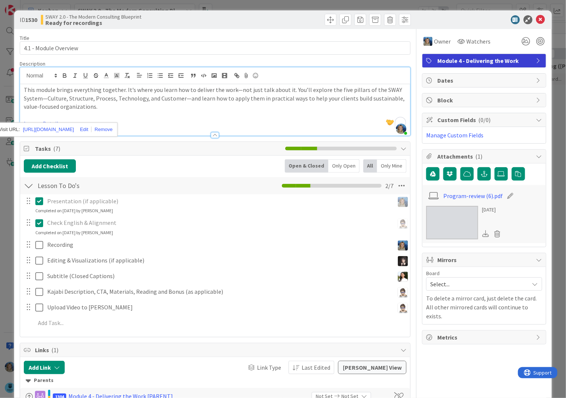
scroll to position [0, 85]
click at [544, 19] on icon at bounding box center [540, 19] width 9 height 9
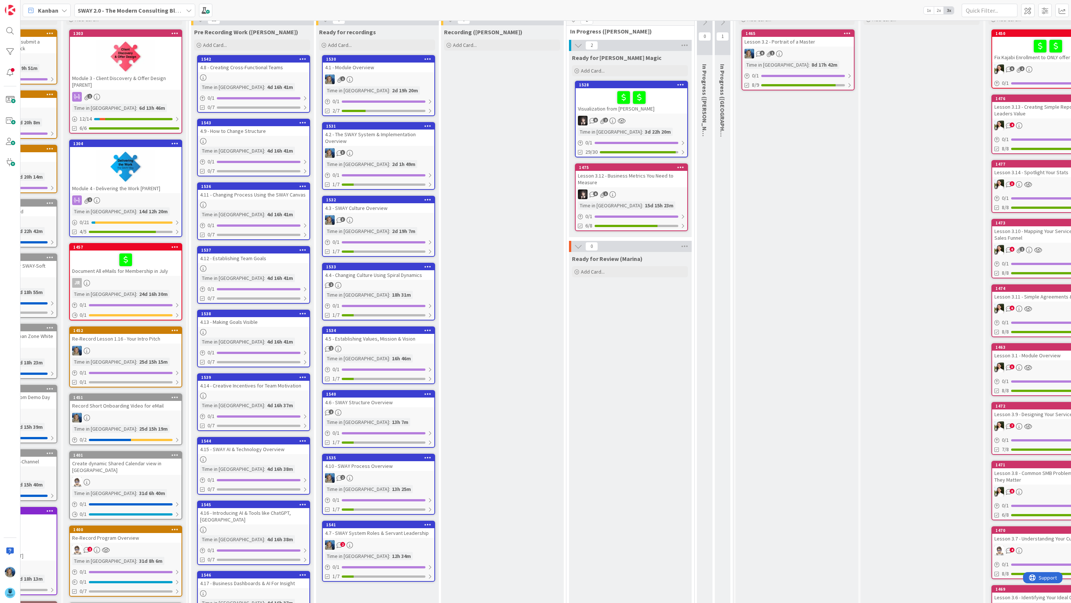
scroll to position [3, 85]
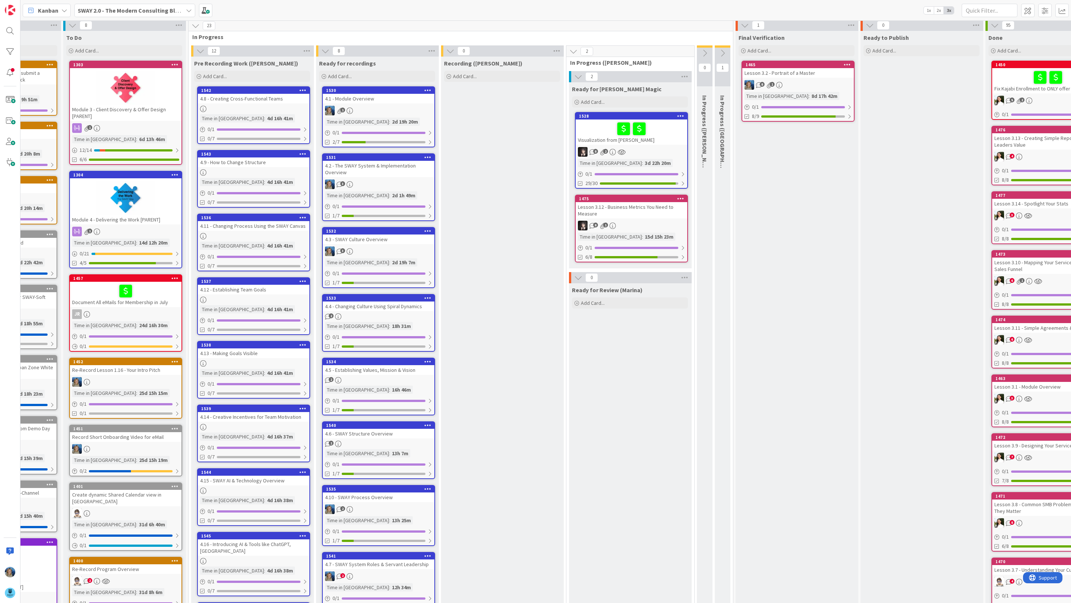
click at [566, 142] on div "Visualization from [PERSON_NAME]" at bounding box center [632, 131] width 112 height 25
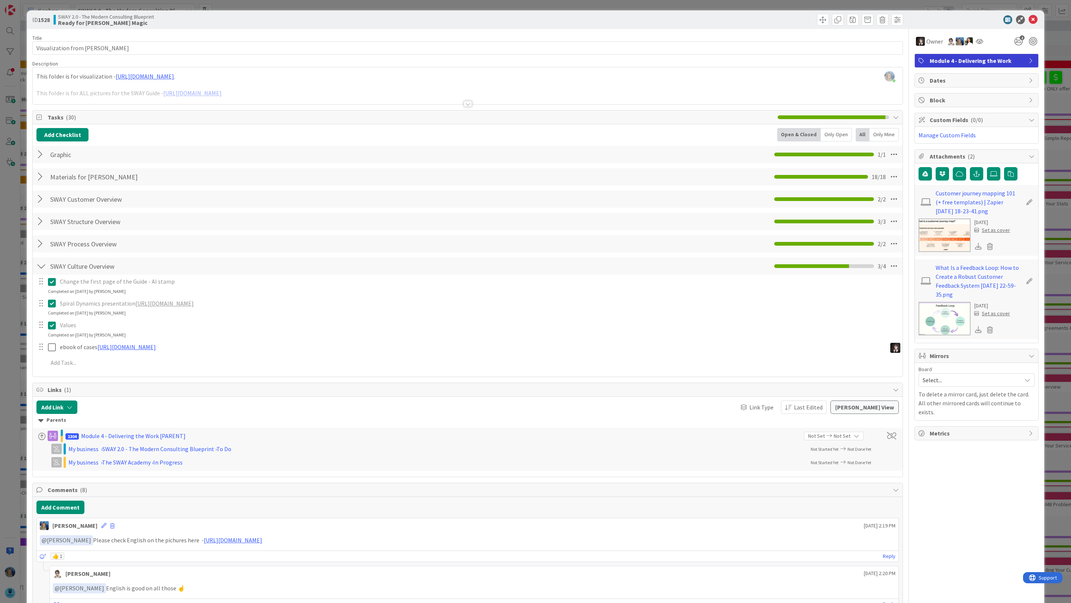
click at [357, 82] on div "[PERSON_NAME] just joined This folder is for visualization - [URL][DOMAIN_NAME]…" at bounding box center [468, 85] width 870 height 37
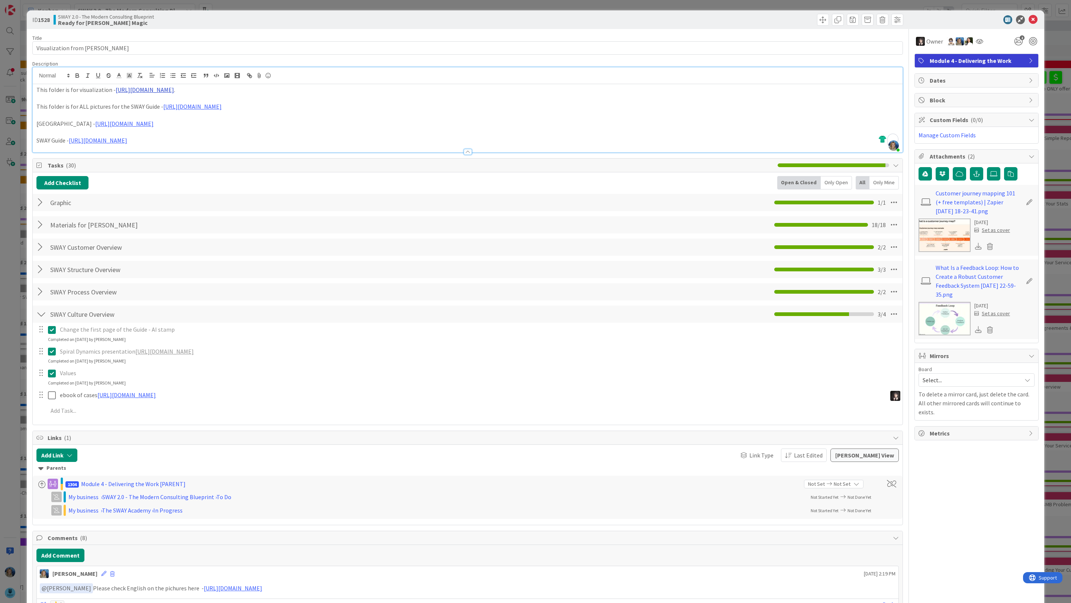
click at [174, 88] on link "[URL][DOMAIN_NAME]" at bounding box center [145, 89] width 58 height 7
click at [188, 104] on link "[URL][DOMAIN_NAME]" at bounding box center [198, 104] width 51 height 10
click at [566, 18] on icon at bounding box center [1033, 19] width 9 height 9
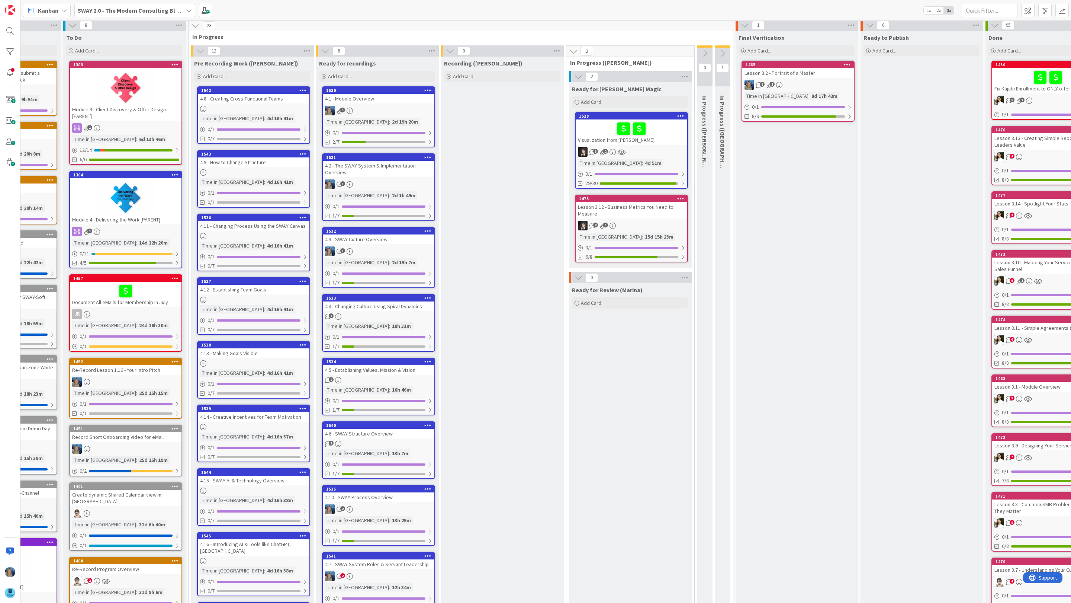
click at [261, 100] on div "4.8 - Creating Cross-Functional Teams" at bounding box center [254, 99] width 112 height 10
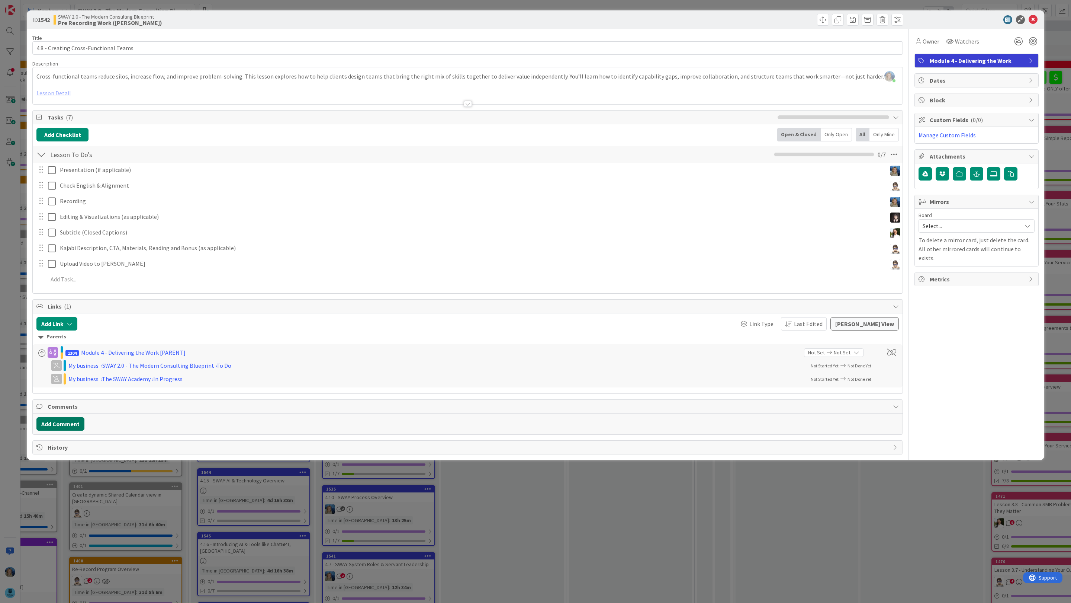
click at [63, 397] on button "Add Comment" at bounding box center [60, 423] width 48 height 13
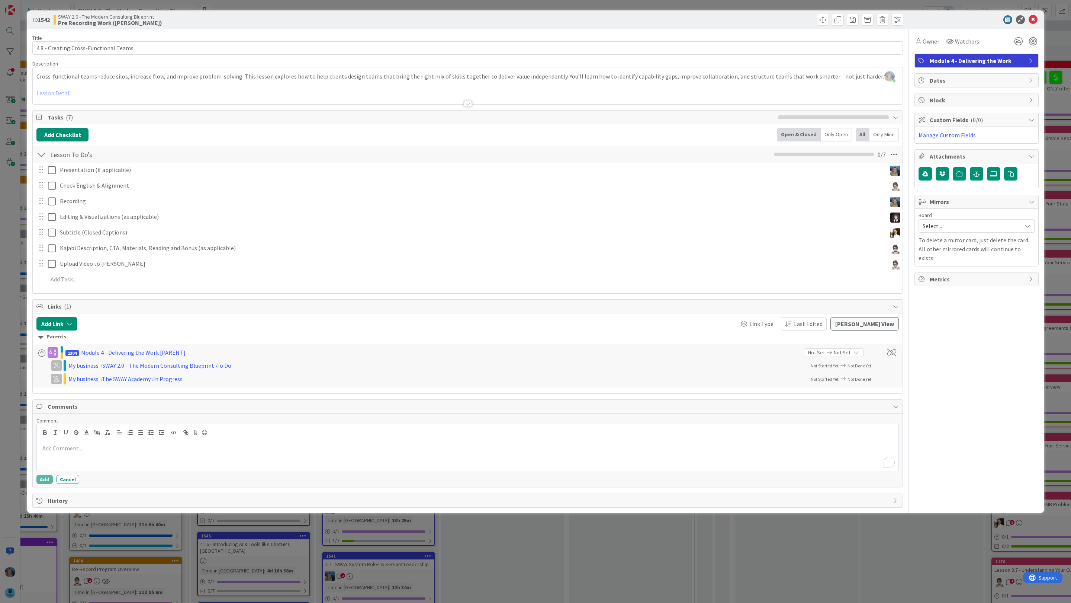
click at [80, 397] on div "To enrich screen reader interactions, please activate Accessibility in Grammarl…" at bounding box center [468, 456] width 862 height 30
click at [81, 397] on li "[PERSON_NAME]" at bounding box center [99, 547] width 118 height 14
click at [44, 397] on button "Add" at bounding box center [44, 479] width 16 height 9
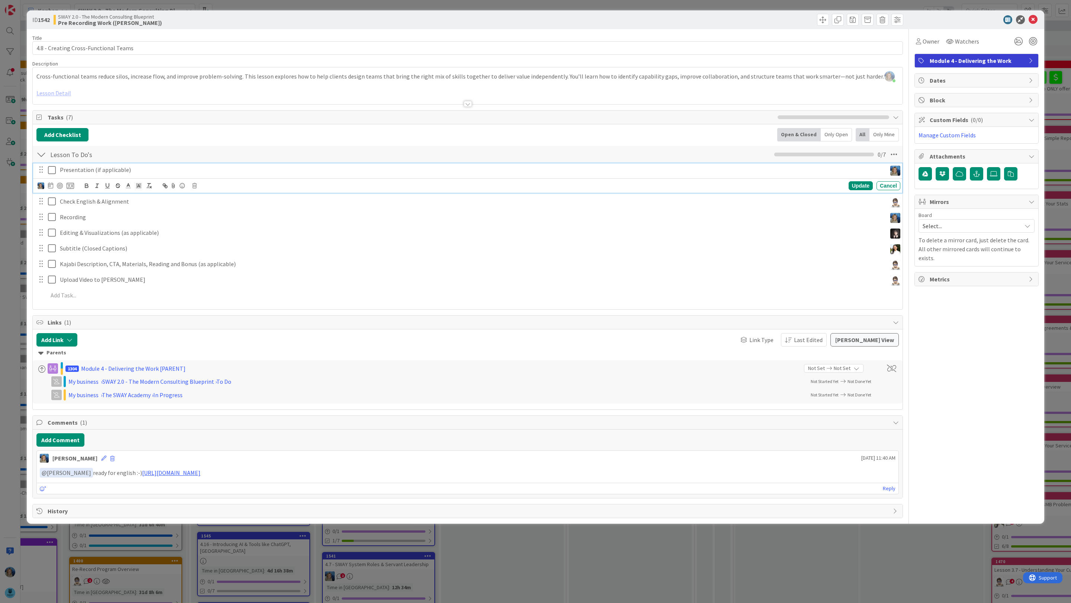
click at [149, 170] on p "Presentation (if applicable)" at bounding box center [472, 170] width 824 height 9
click at [150, 205] on p "Check English & Alignment" at bounding box center [472, 201] width 824 height 9
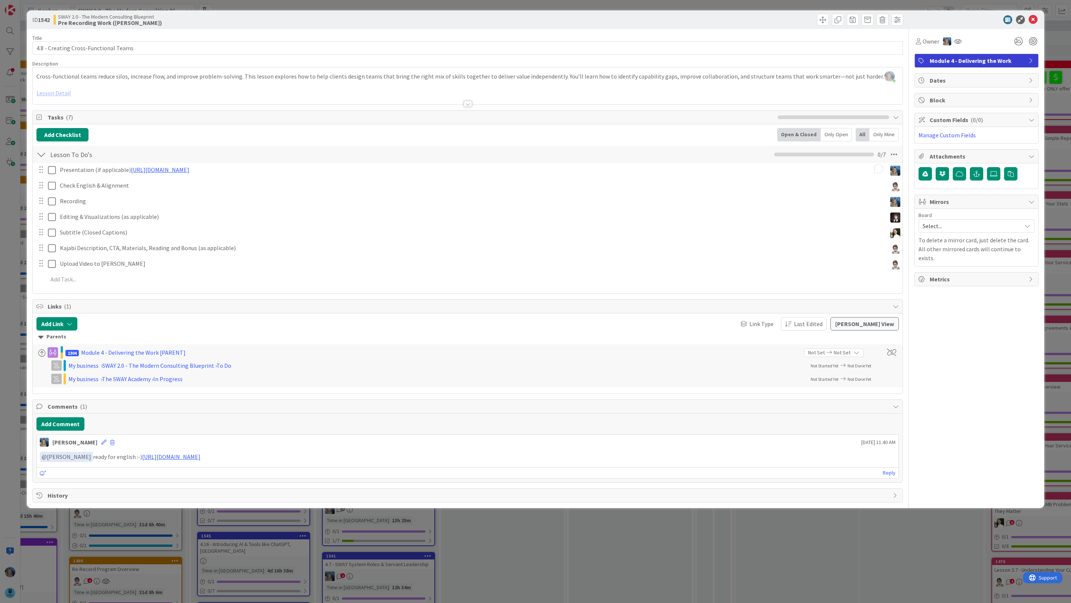
click at [306, 126] on div "Add Checklist Open & Closed Only Open All Only Mine Lesson To Do's Checklist Na…" at bounding box center [468, 208] width 870 height 169
click at [566, 18] on icon at bounding box center [1033, 19] width 9 height 9
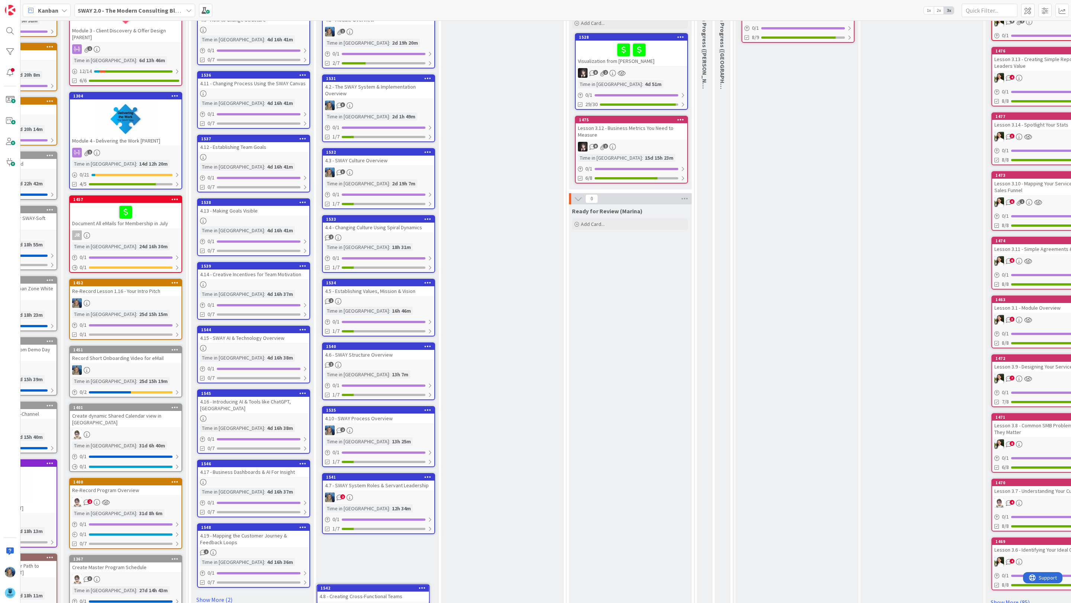
scroll to position [123, 85]
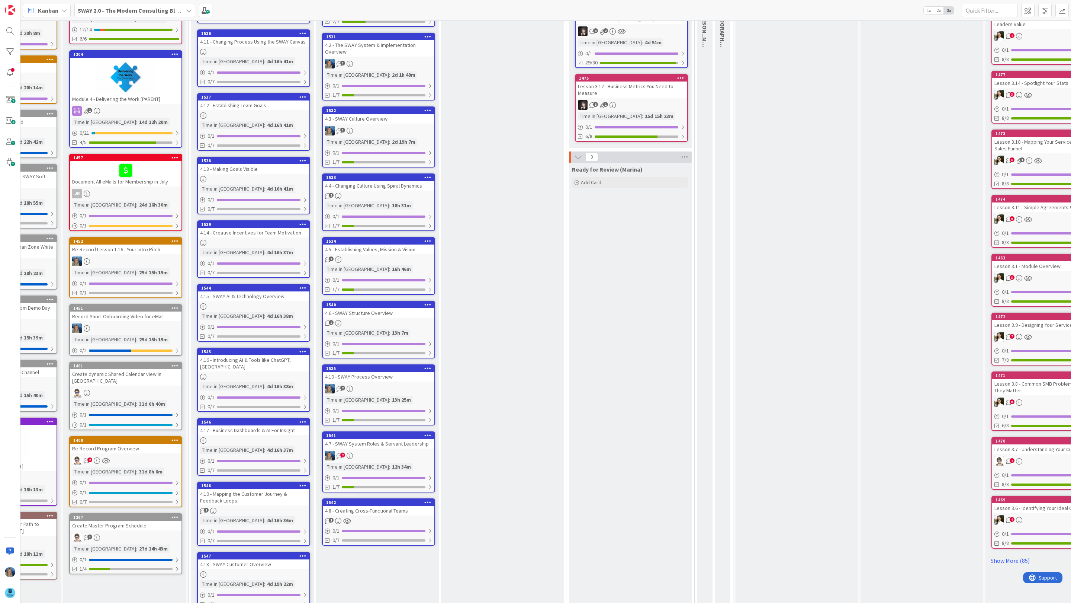
click at [378, 397] on div "2" at bounding box center [379, 455] width 112 height 10
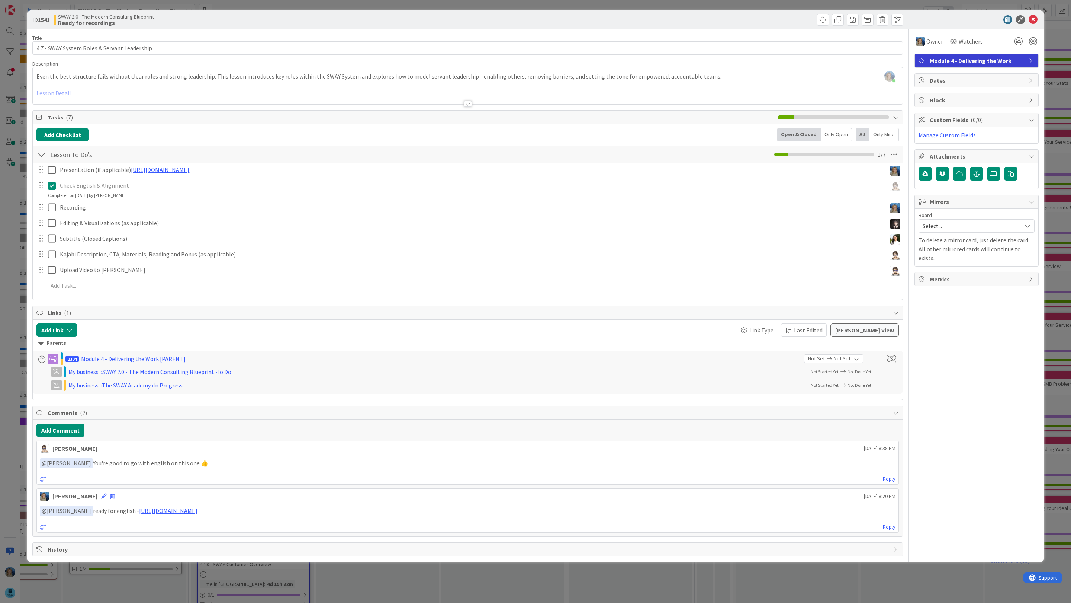
click at [251, 397] on p "﻿ @ [PERSON_NAME] ﻿ You're good to go with english on this one 👍" at bounding box center [468, 463] width 856 height 10
click at [566, 20] on icon at bounding box center [1033, 19] width 9 height 9
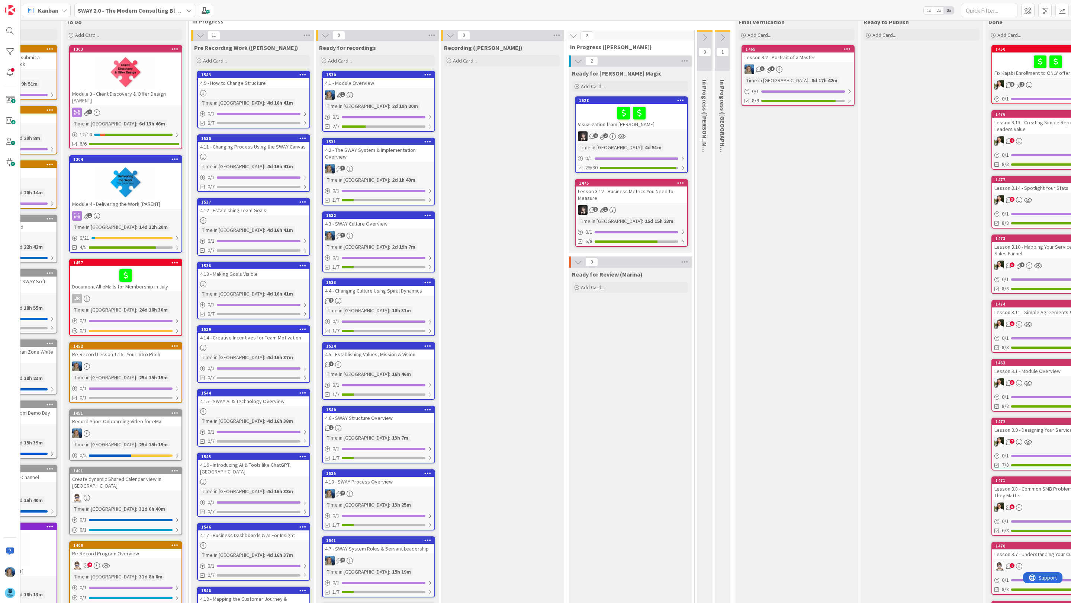
scroll to position [20, 85]
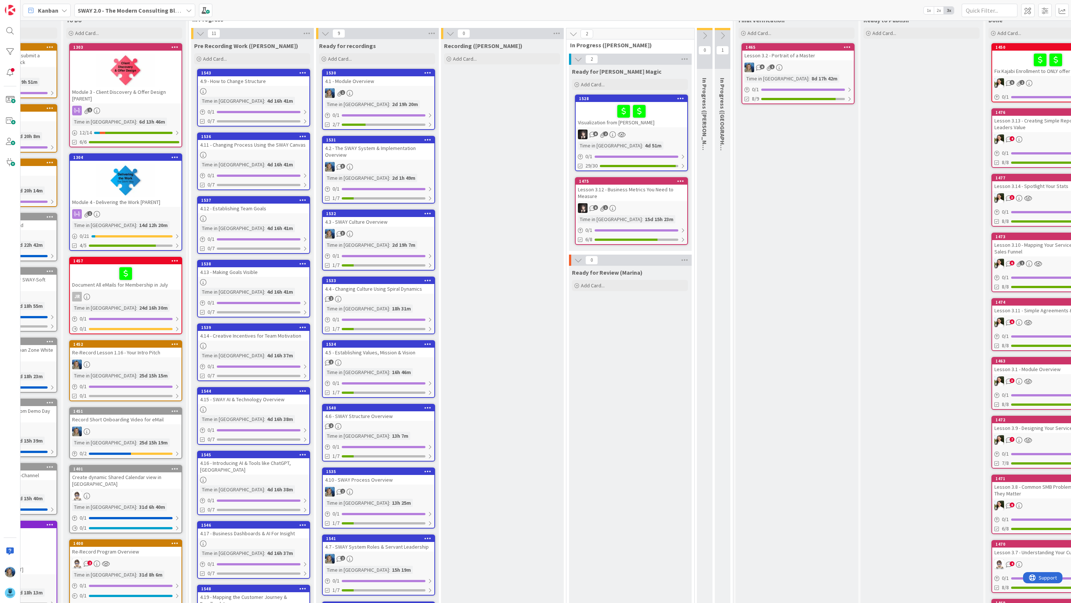
click at [280, 89] on div at bounding box center [254, 91] width 112 height 6
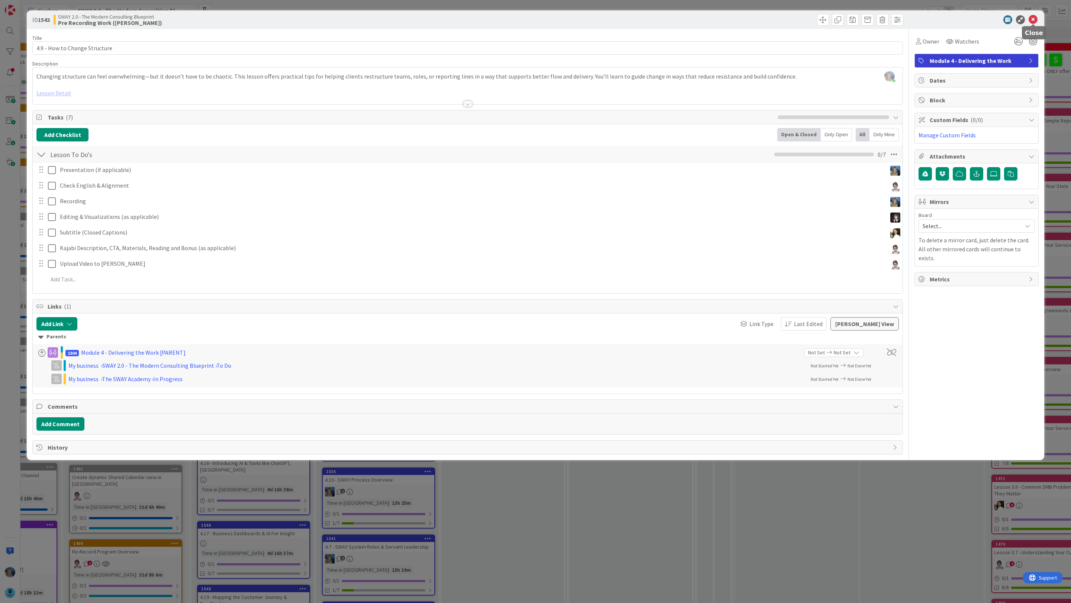
click at [566, 20] on icon at bounding box center [1033, 19] width 9 height 9
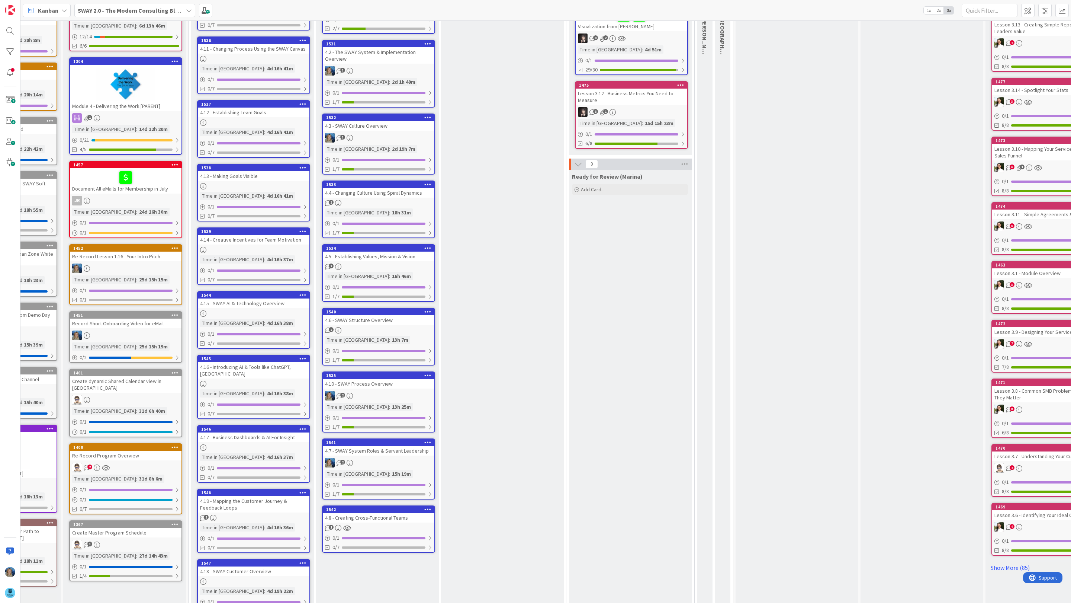
scroll to position [158, 85]
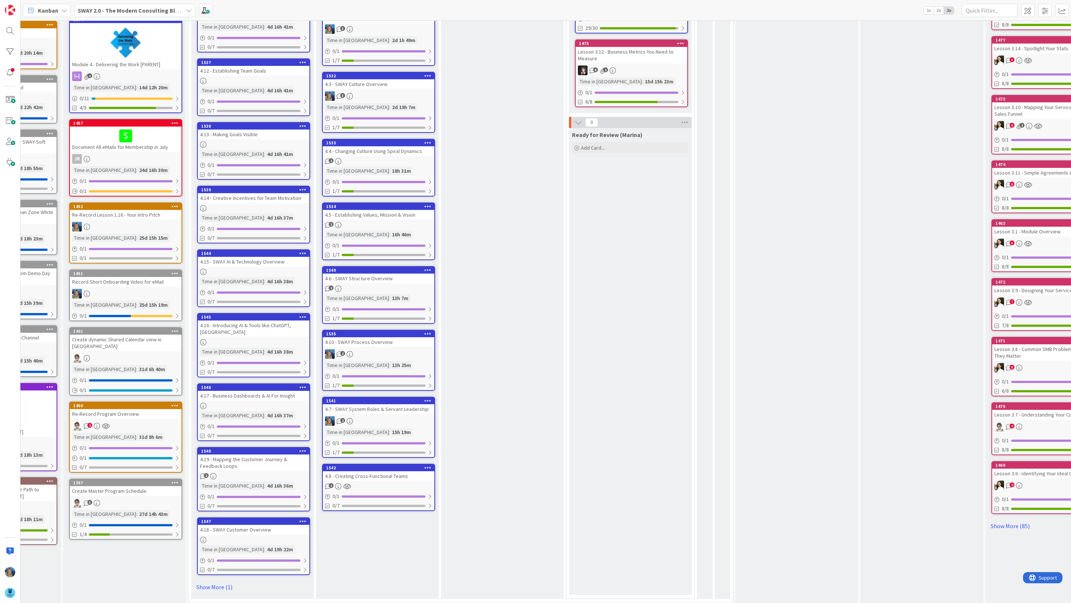
click at [377, 397] on div "4.8 - Creating Cross-Functional Teams" at bounding box center [379, 476] width 112 height 10
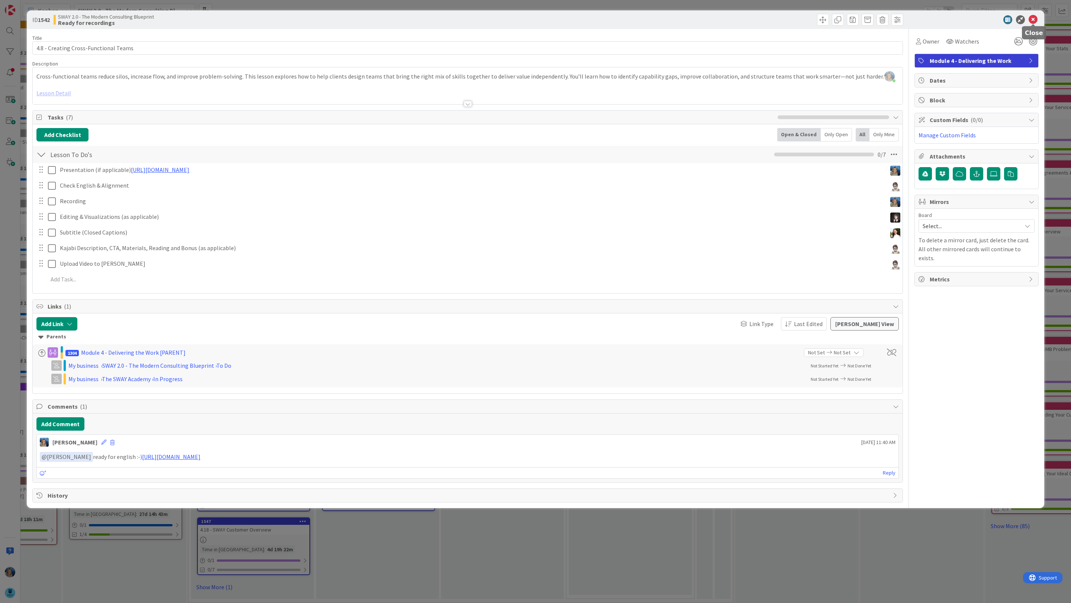
click at [566, 20] on icon at bounding box center [1033, 19] width 9 height 9
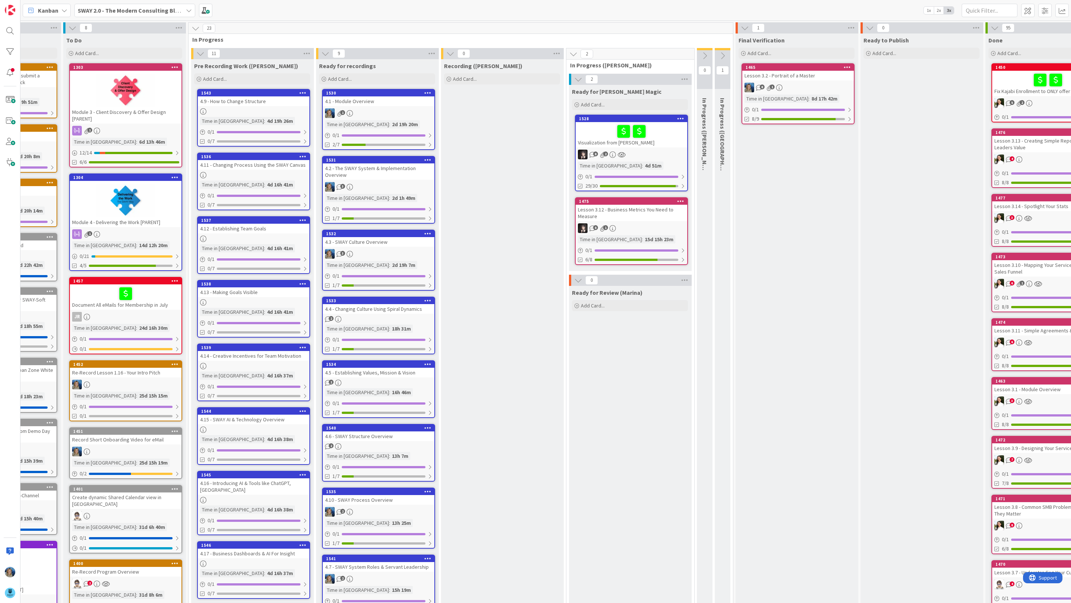
click at [250, 104] on div "4.9 - How to Change Structure" at bounding box center [254, 101] width 112 height 10
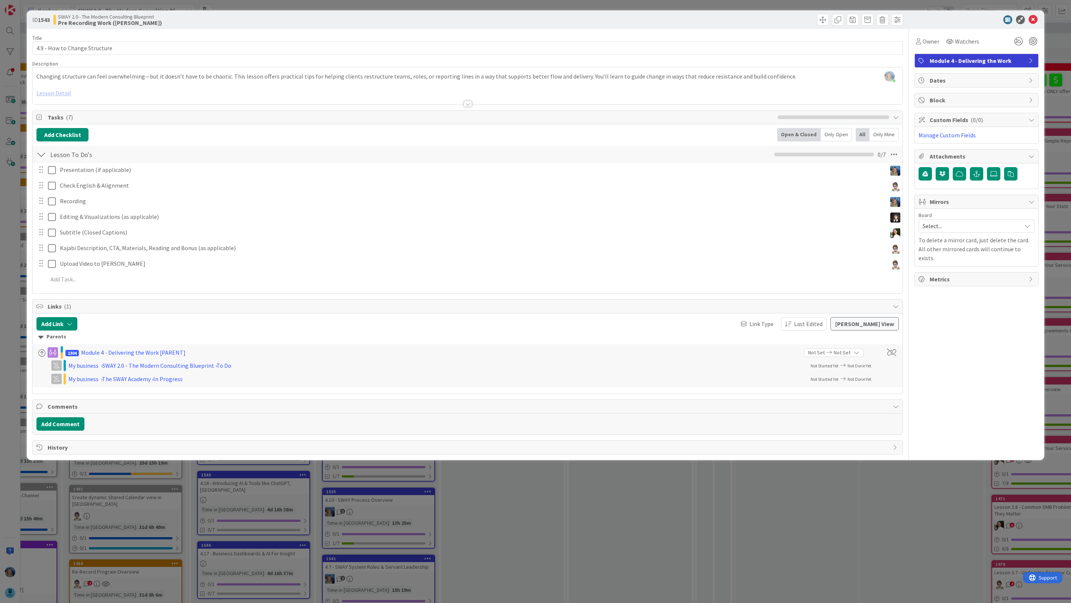
click at [85, 98] on div at bounding box center [468, 94] width 870 height 19
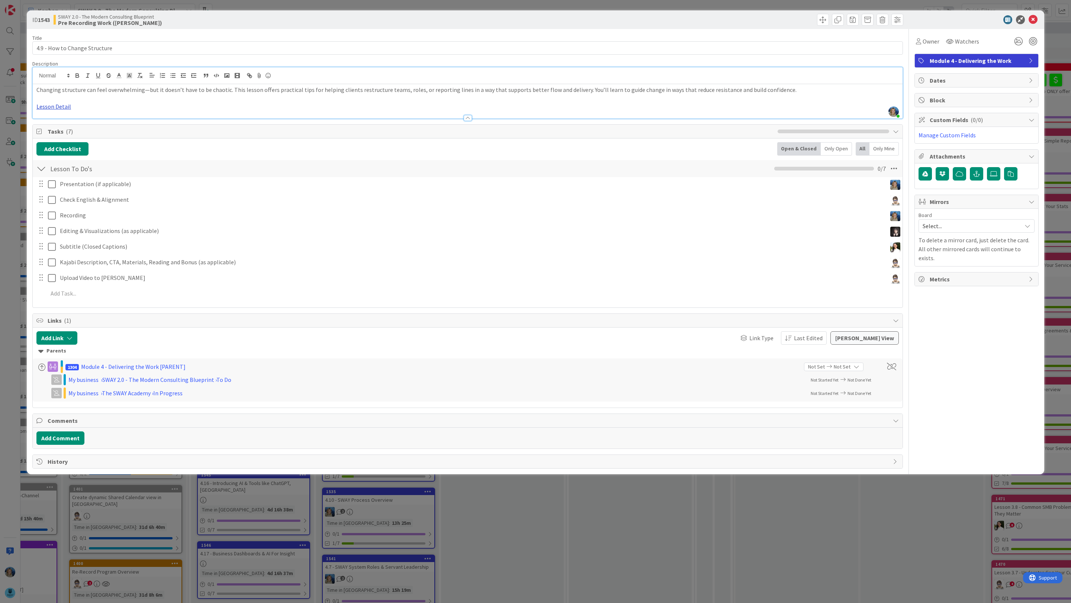
click at [57, 106] on link "Lesson Detail" at bounding box center [53, 106] width 35 height 7
click at [60, 121] on link "[URL][DOMAIN_NAME]" at bounding box center [54, 121] width 51 height 10
click at [566, 20] on icon at bounding box center [1033, 19] width 9 height 9
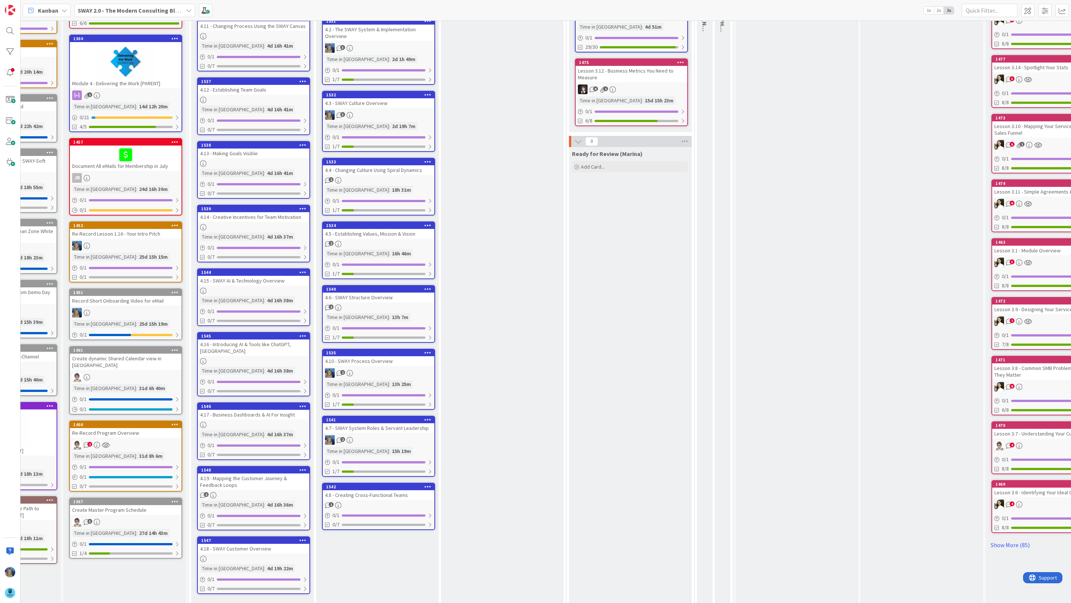
scroll to position [145, 85]
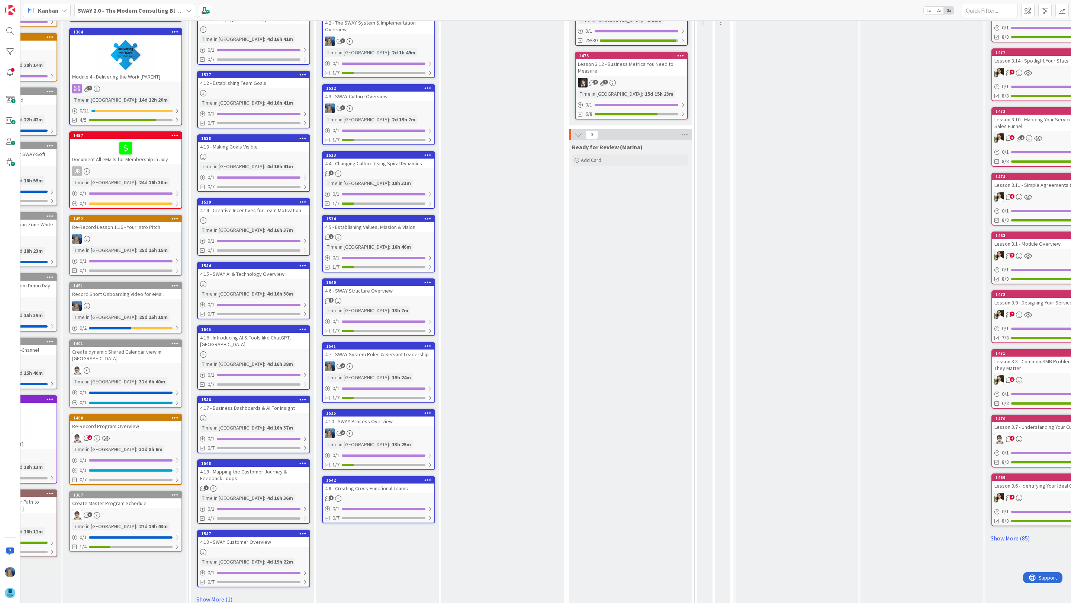
click at [401, 300] on div "2" at bounding box center [379, 301] width 112 height 6
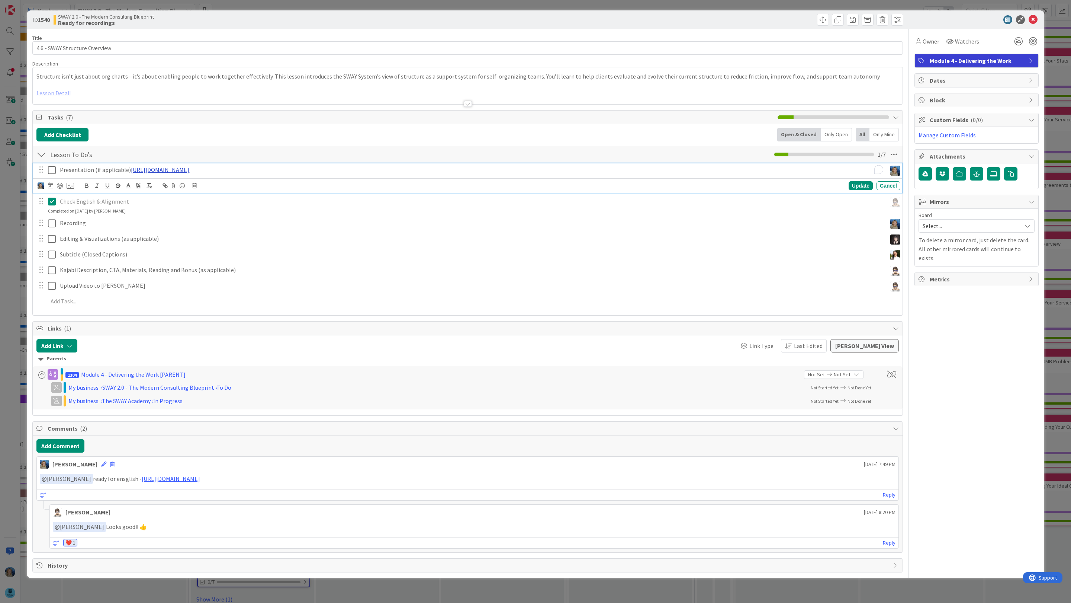
click at [189, 171] on link "[URL][DOMAIN_NAME]" at bounding box center [160, 169] width 58 height 7
click at [221, 185] on link "[URL][DOMAIN_NAME]" at bounding box center [196, 184] width 51 height 10
